Goal: Navigation & Orientation: Find specific page/section

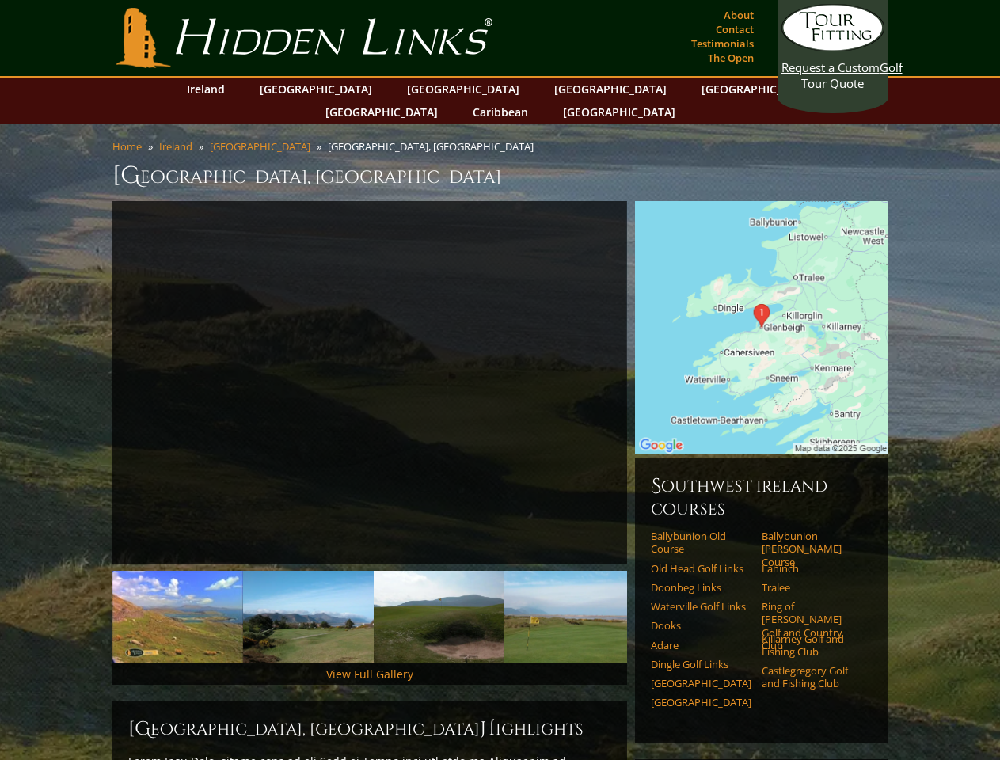
click at [89, 367] on link "Previous" at bounding box center [89, 383] width 32 height 32
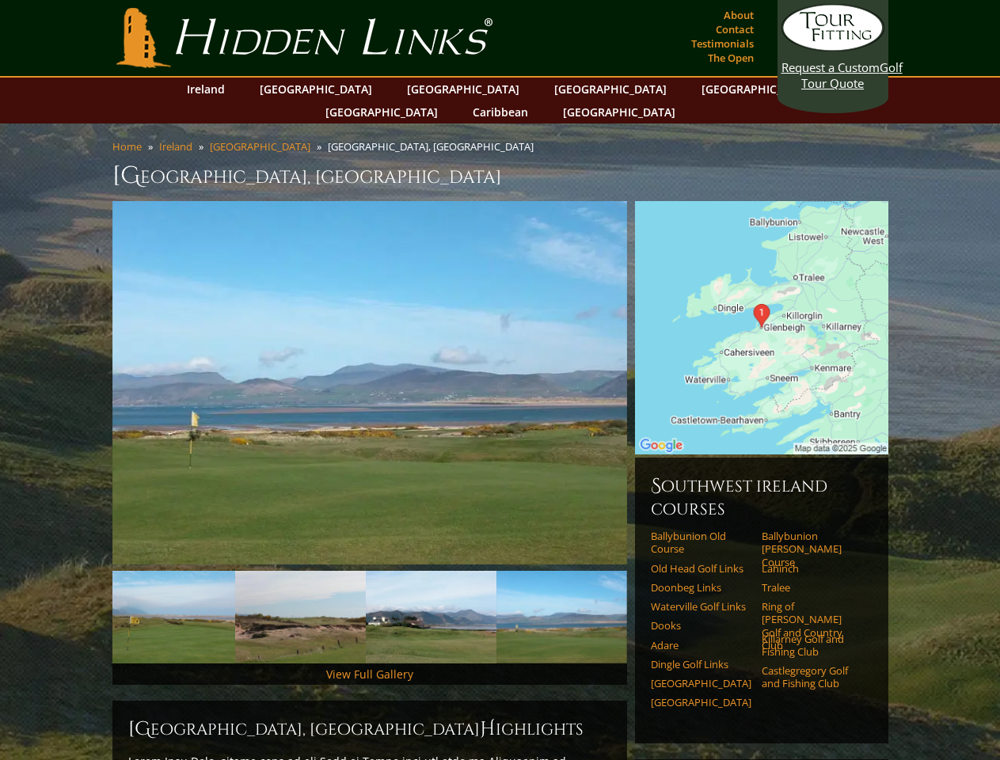
click at [651, 360] on img at bounding box center [761, 327] width 253 height 253
click at [105, 594] on img at bounding box center [39, 617] width 131 height 93
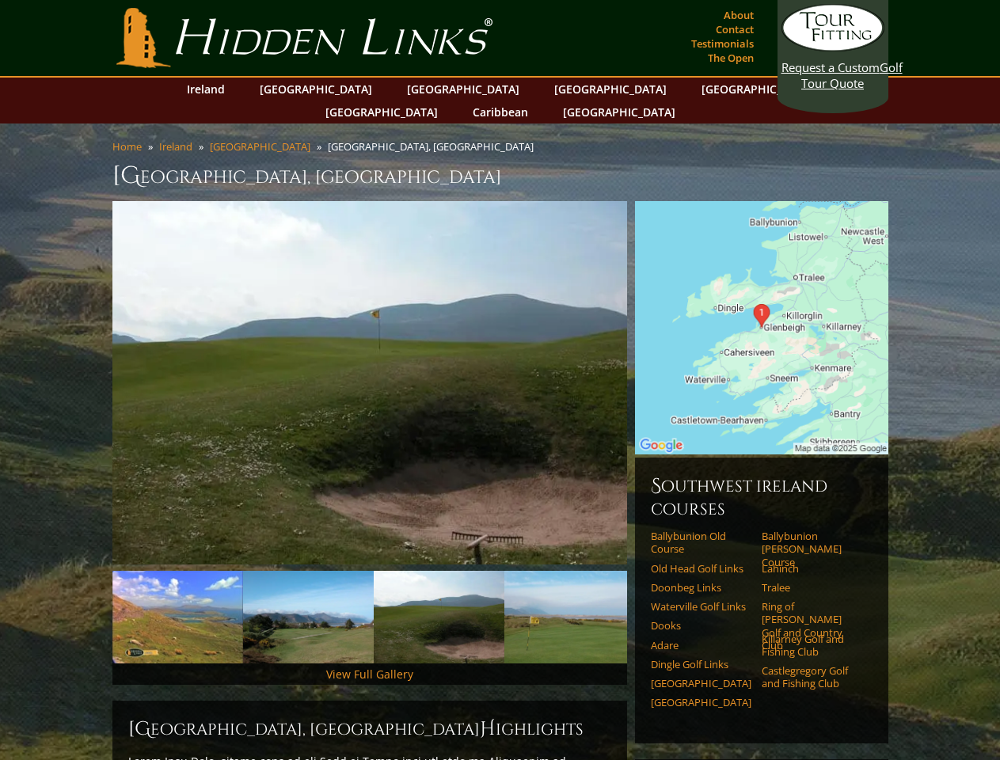
click at [308, 594] on img at bounding box center [308, 617] width 131 height 93
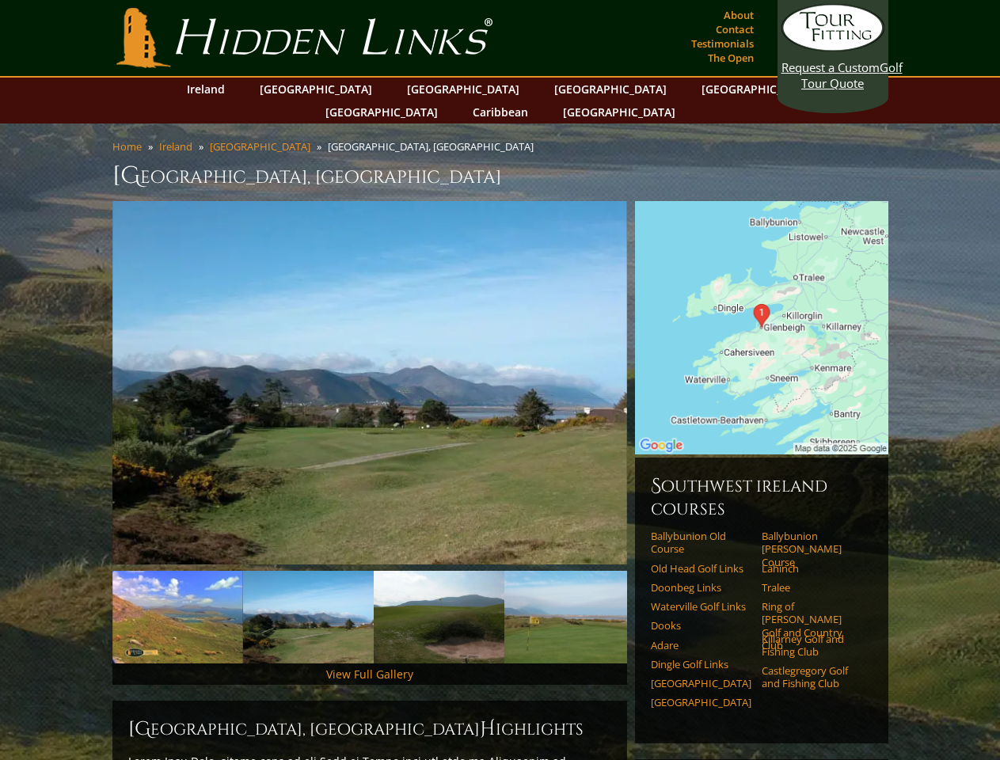
click at [439, 594] on img at bounding box center [439, 617] width 131 height 93
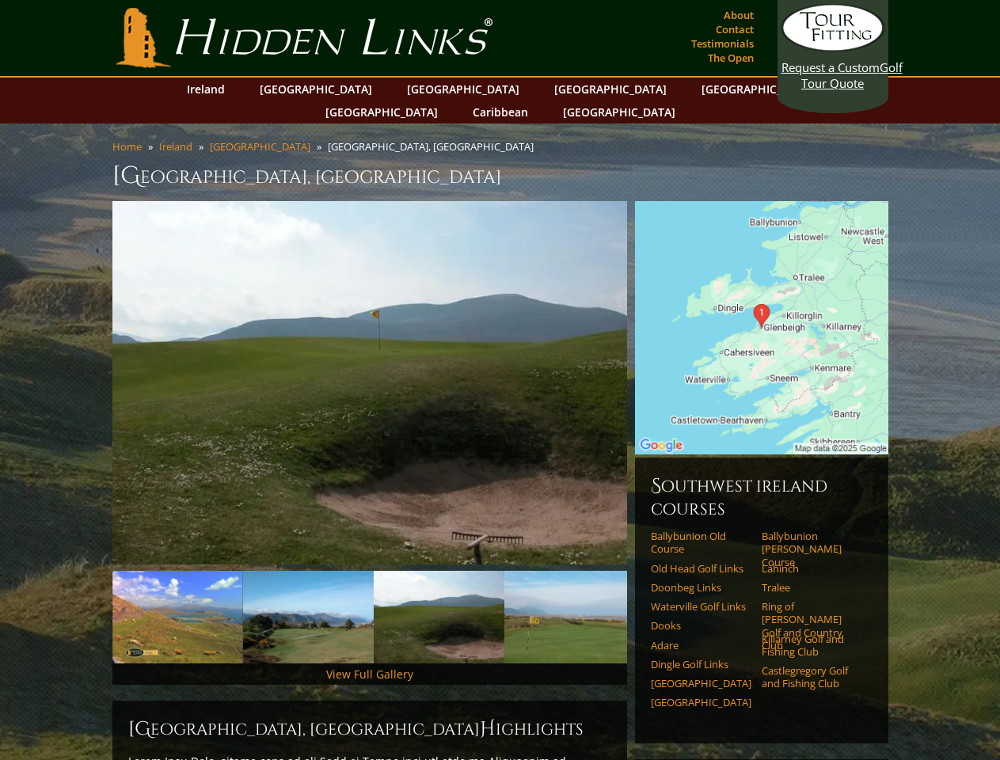
click at [569, 594] on img at bounding box center [569, 617] width 131 height 93
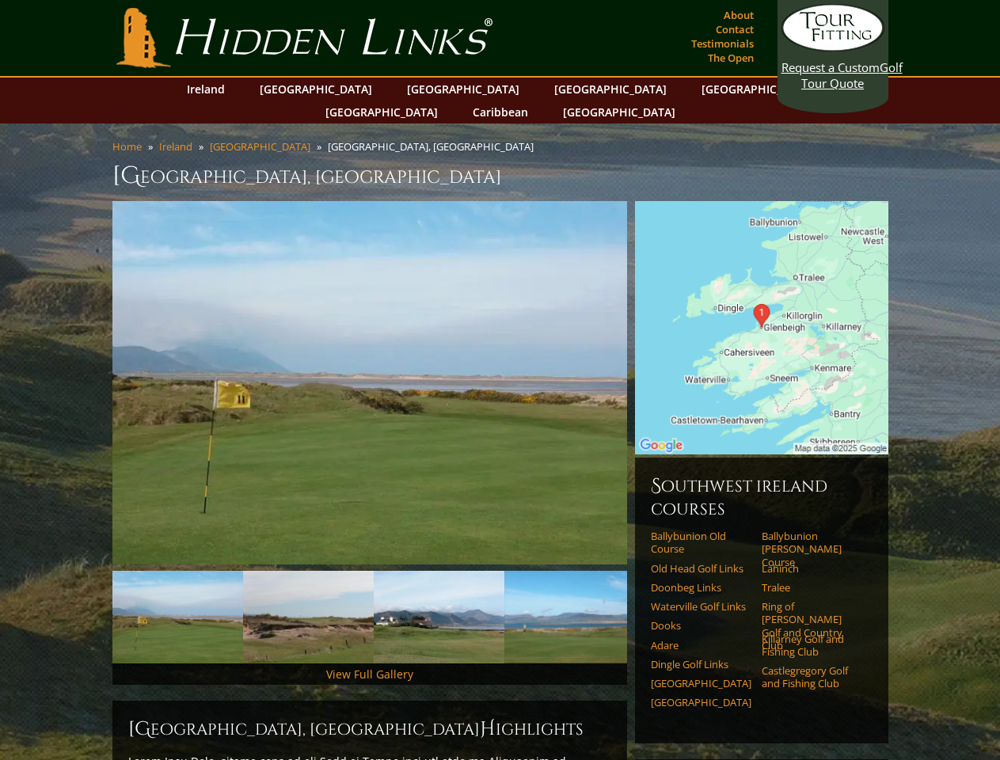
click at [651, 602] on link "Next" at bounding box center [651, 618] width 32 height 32
